Goal: Transaction & Acquisition: Purchase product/service

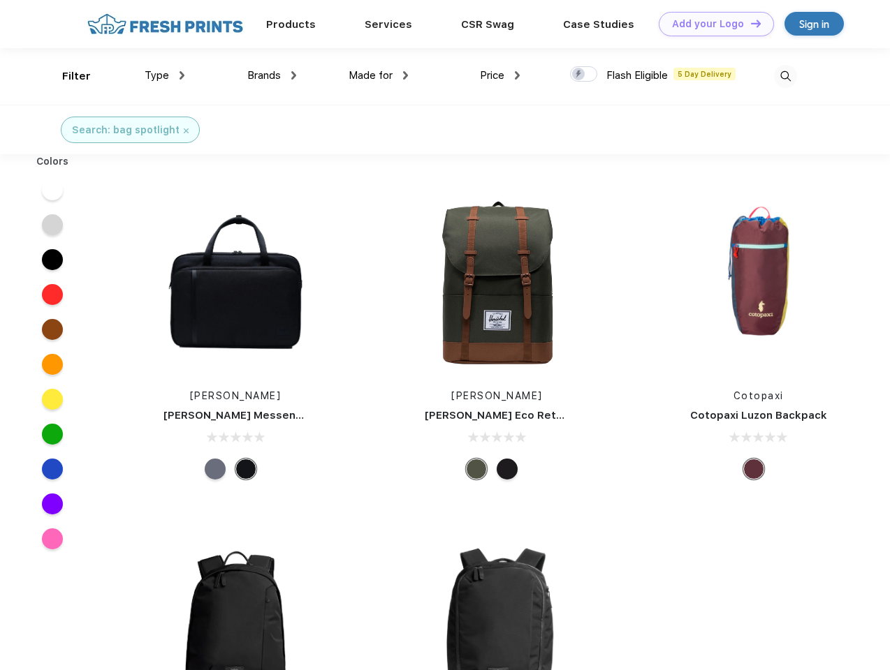
click at [711, 24] on link "Add your Logo Design Tool" at bounding box center [715, 24] width 115 height 24
click at [0, 0] on div "Design Tool" at bounding box center [0, 0] width 0 height 0
click at [749, 23] on link "Add your Logo Design Tool" at bounding box center [715, 24] width 115 height 24
click at [67, 76] on div "Filter" at bounding box center [76, 76] width 29 height 16
click at [165, 75] on span "Type" at bounding box center [157, 75] width 24 height 13
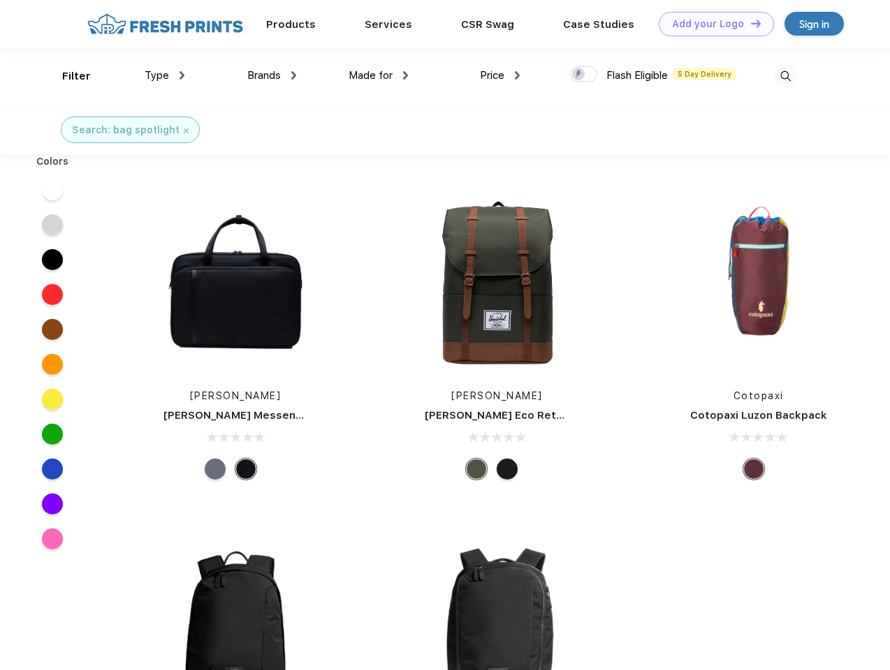
click at [272, 75] on span "Brands" at bounding box center [264, 75] width 34 height 13
click at [378, 75] on span "Made for" at bounding box center [370, 75] width 44 height 13
click at [500, 75] on span "Price" at bounding box center [492, 75] width 24 height 13
click at [584, 75] on div at bounding box center [583, 73] width 27 height 15
click at [579, 75] on input "checkbox" at bounding box center [574, 70] width 9 height 9
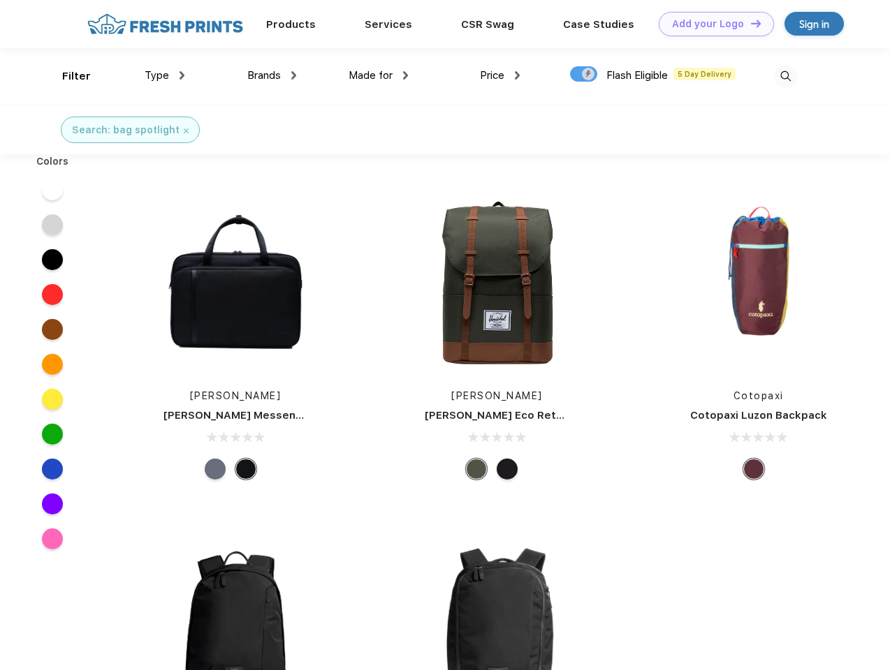
click at [785, 76] on img at bounding box center [785, 76] width 23 height 23
